Goal: Check status: Check status

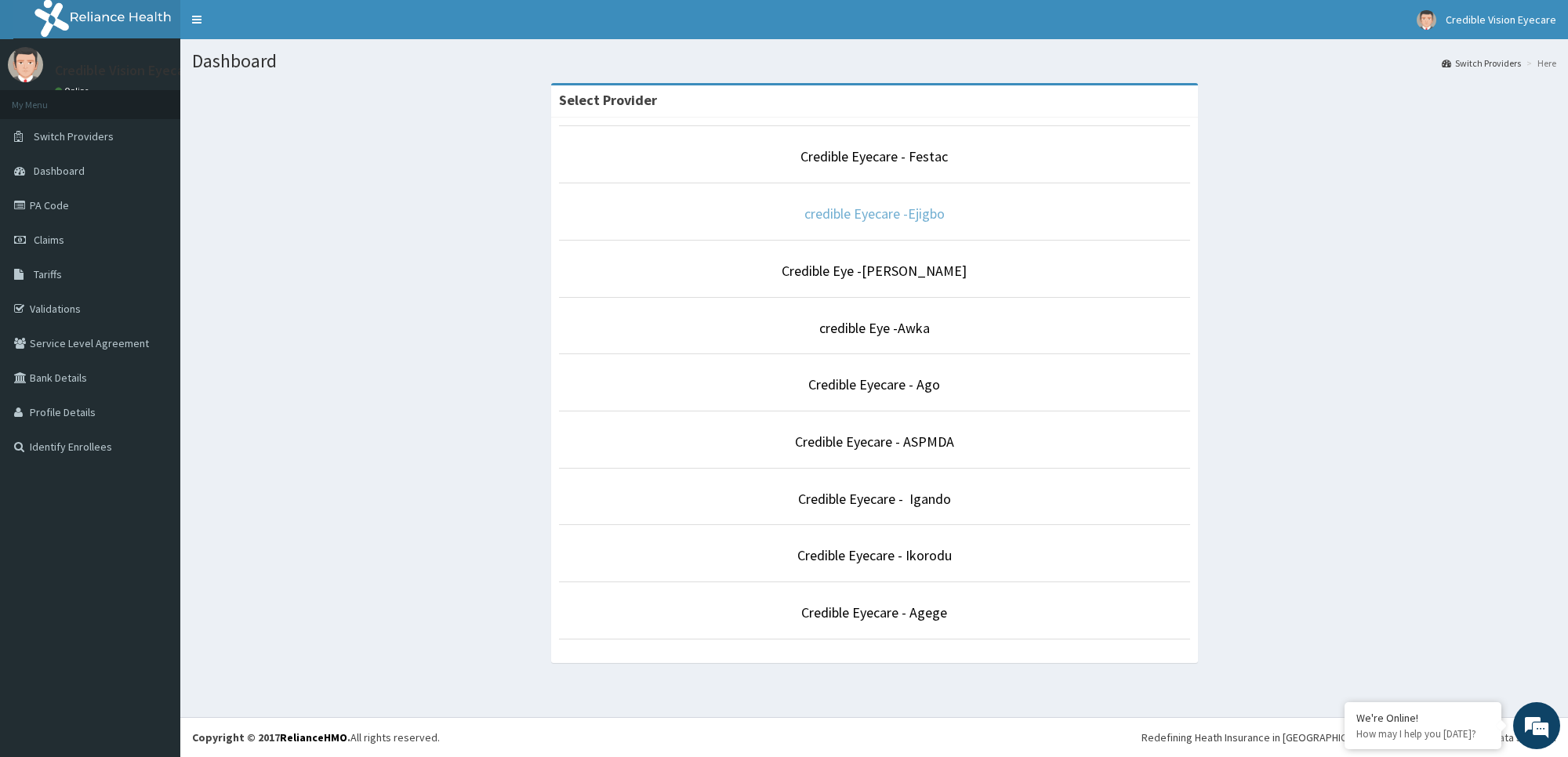
click at [907, 219] on link "credible Eyecare -Ejigbo" at bounding box center [874, 214] width 140 height 18
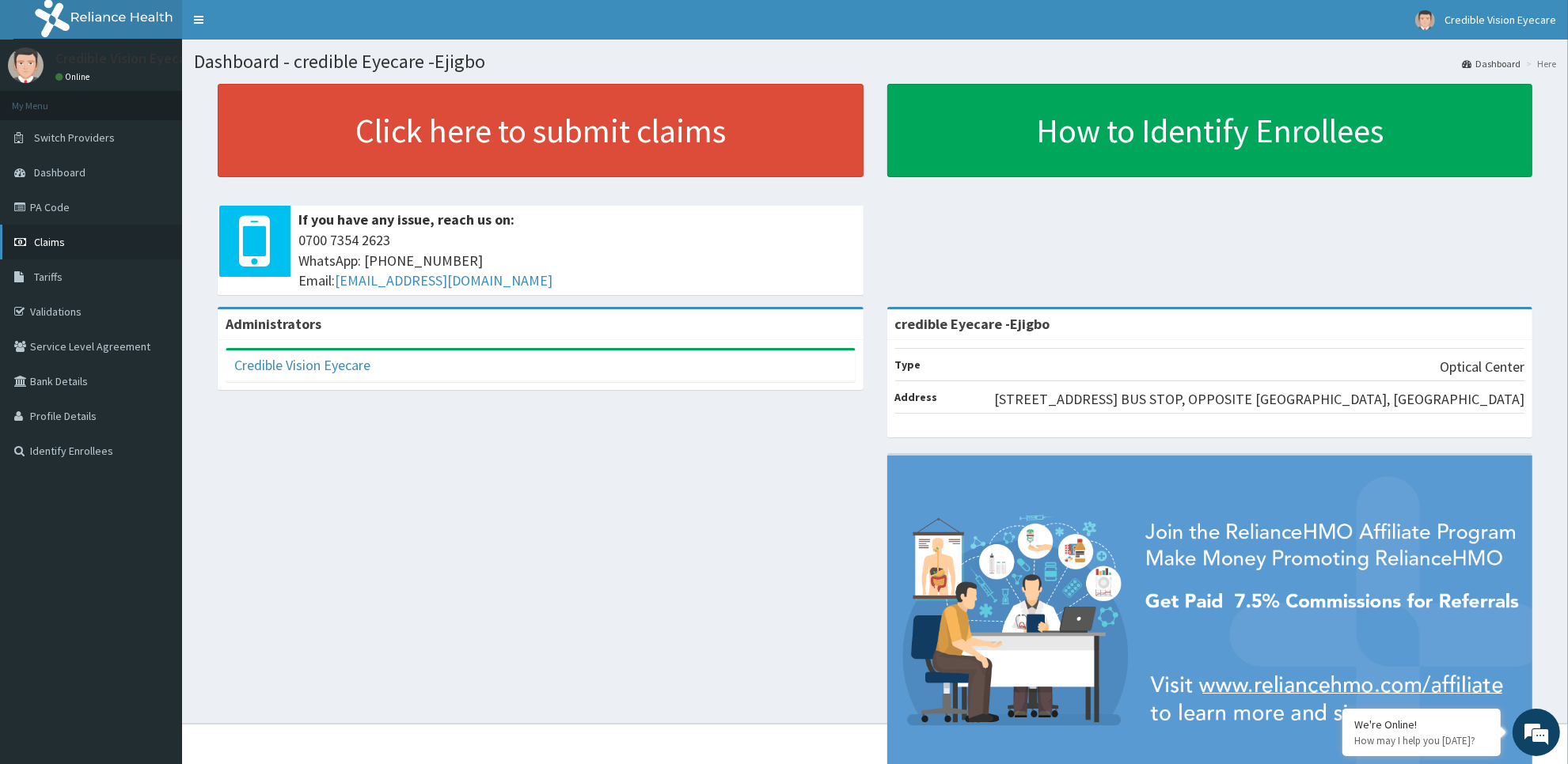
click at [77, 237] on link "Claims" at bounding box center [91, 242] width 182 height 35
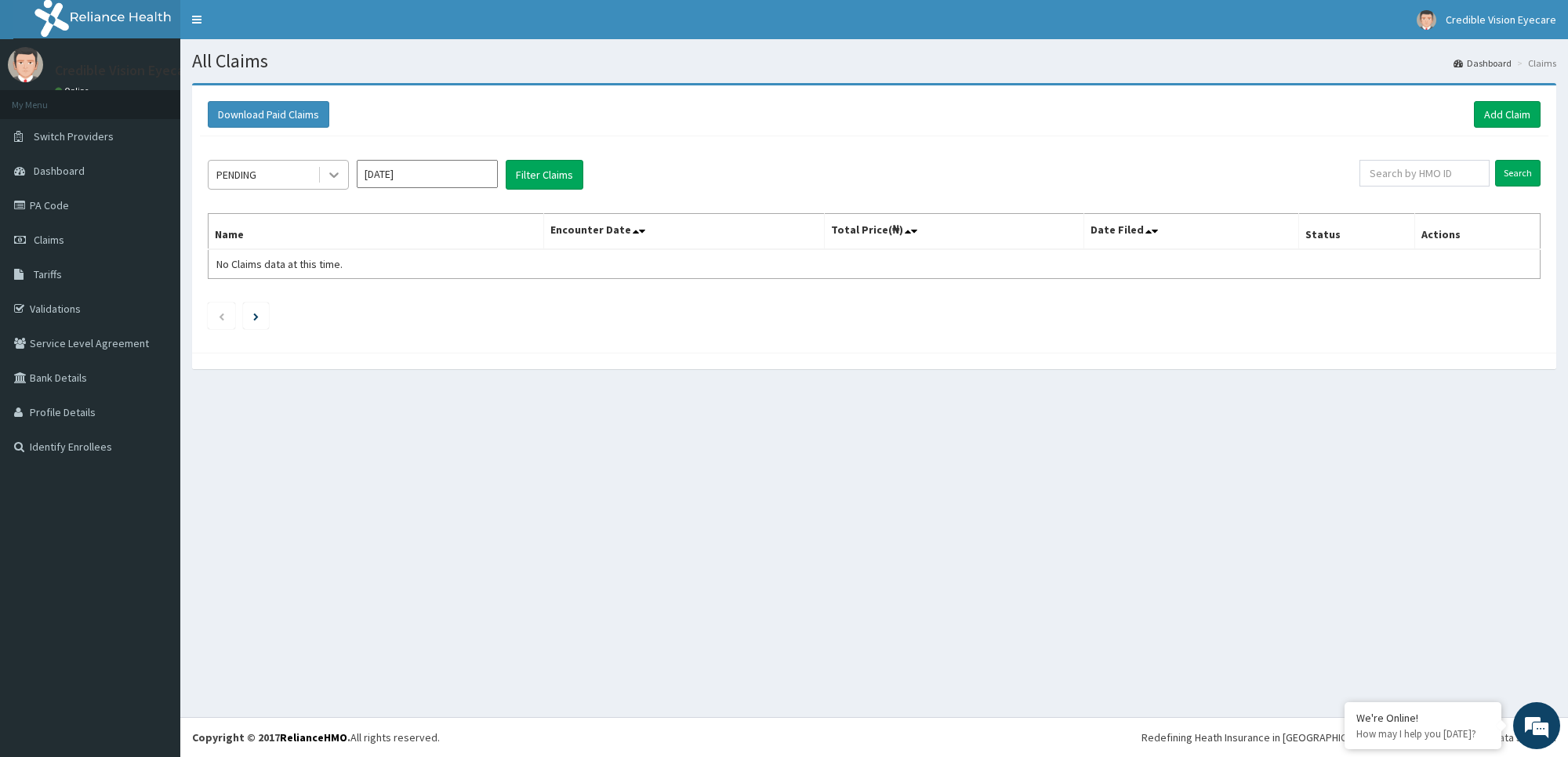
click at [332, 179] on icon at bounding box center [333, 174] width 16 height 16
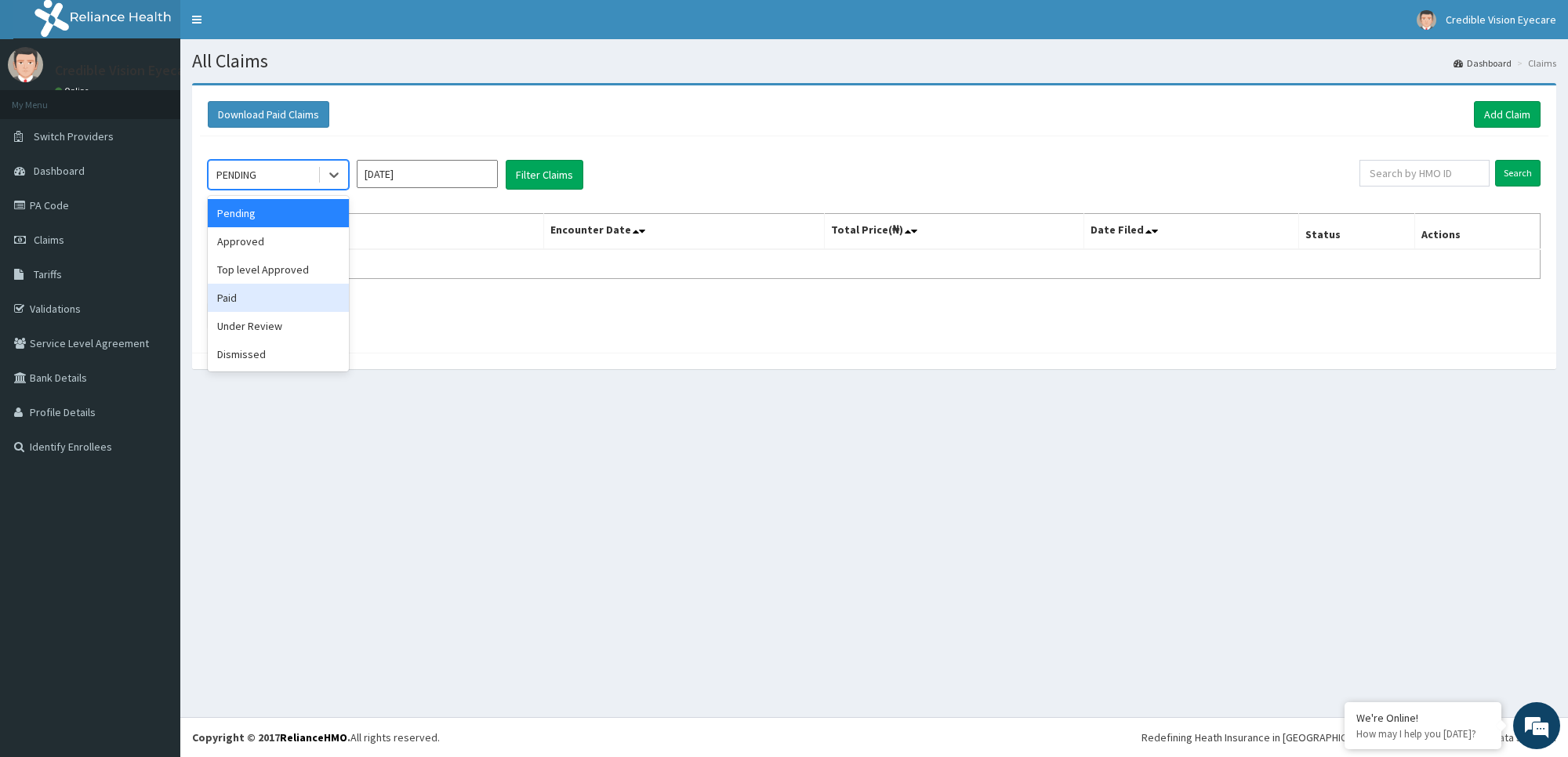
click at [319, 303] on div "Paid" at bounding box center [278, 298] width 141 height 28
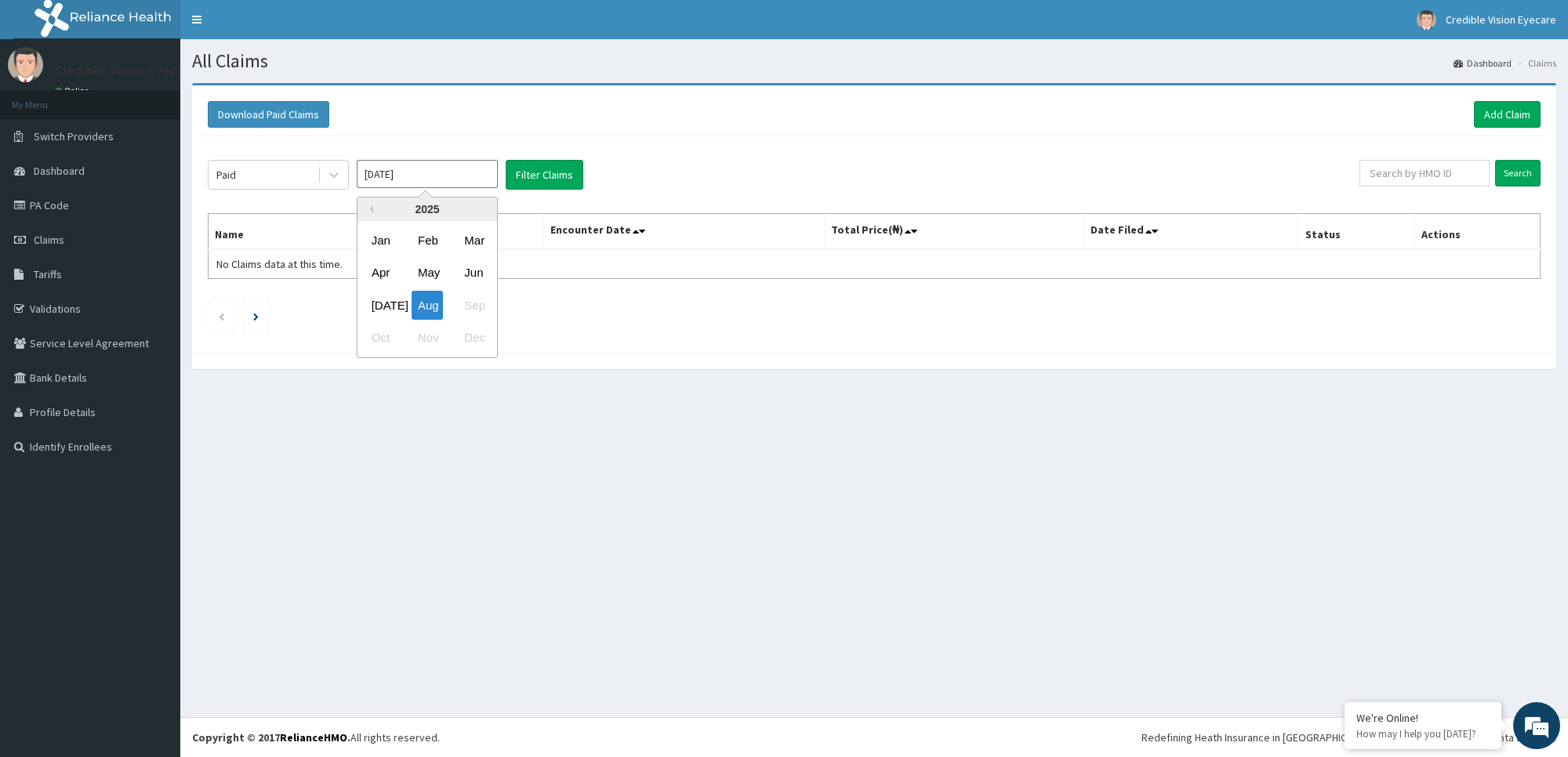
click at [410, 171] on input "[DATE]" at bounding box center [427, 174] width 141 height 28
click at [436, 280] on div "May" at bounding box center [427, 273] width 31 height 29
type input "[DATE]"
click at [543, 175] on button "Filter Claims" at bounding box center [544, 175] width 78 height 30
